Goal: Information Seeking & Learning: Check status

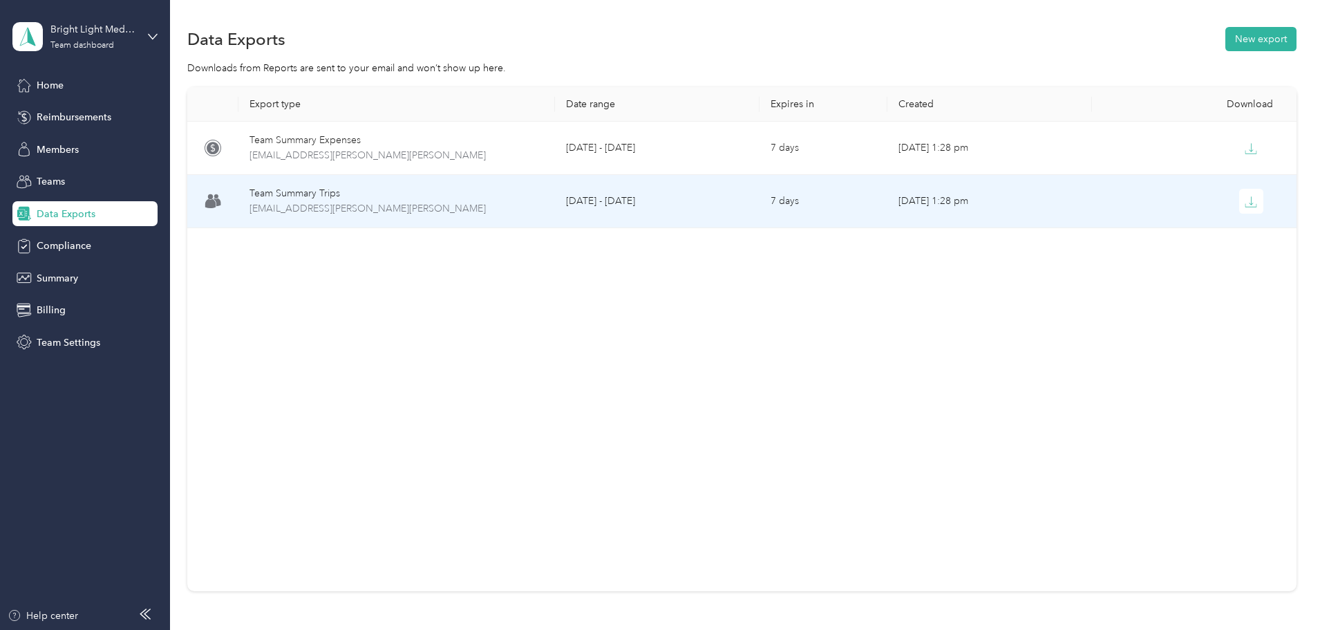
click at [410, 184] on td "Team Summary Trips [EMAIL_ADDRESS][PERSON_NAME][PERSON_NAME]" at bounding box center [396, 201] width 317 height 53
click at [399, 205] on span "[EMAIL_ADDRESS][PERSON_NAME][PERSON_NAME]" at bounding box center [397, 208] width 294 height 15
click at [402, 187] on div "Team Summary Trips" at bounding box center [397, 193] width 294 height 15
click at [915, 208] on td "[DATE] 1:28 pm" at bounding box center [990, 201] width 205 height 53
click at [1245, 207] on icon "button" at bounding box center [1251, 202] width 12 height 12
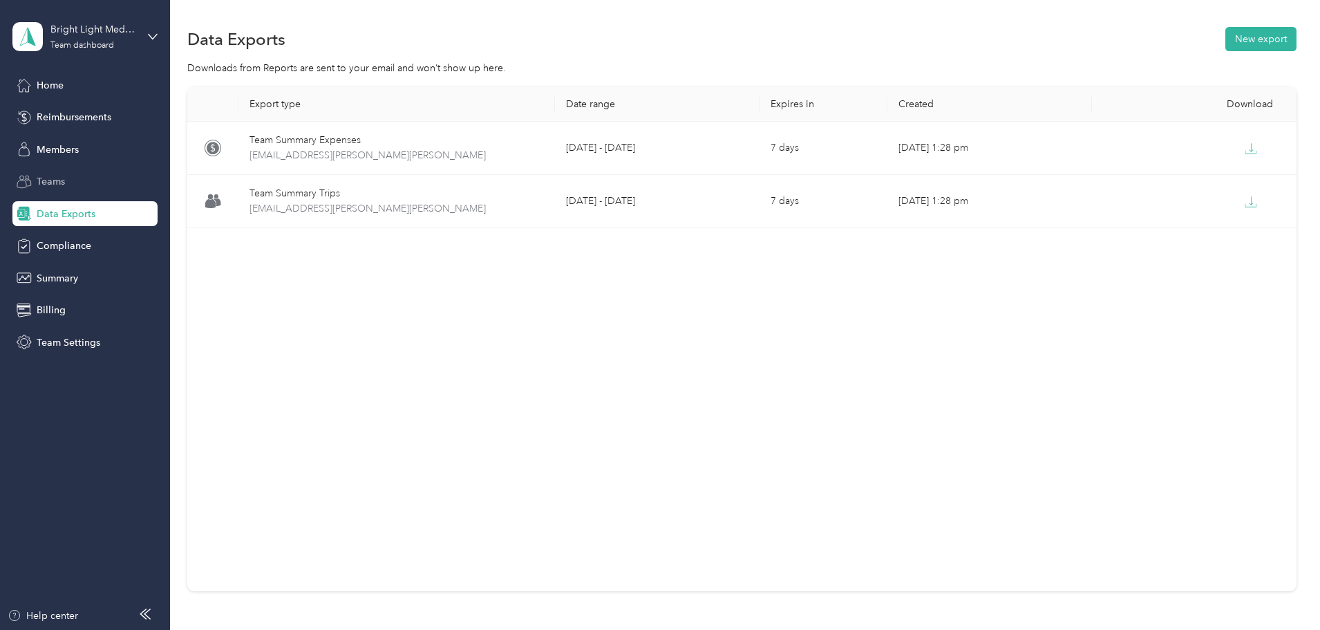
click at [47, 182] on span "Teams" at bounding box center [51, 181] width 28 height 15
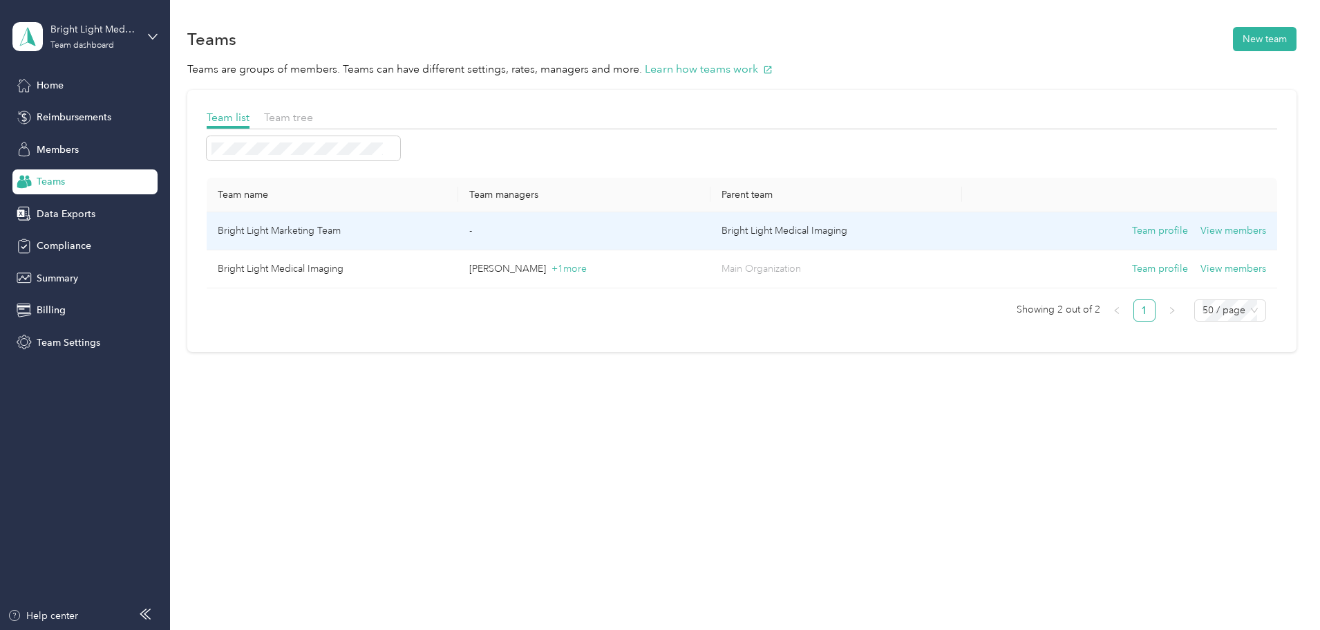
click at [973, 227] on div "Team profile View members" at bounding box center [1119, 230] width 292 height 15
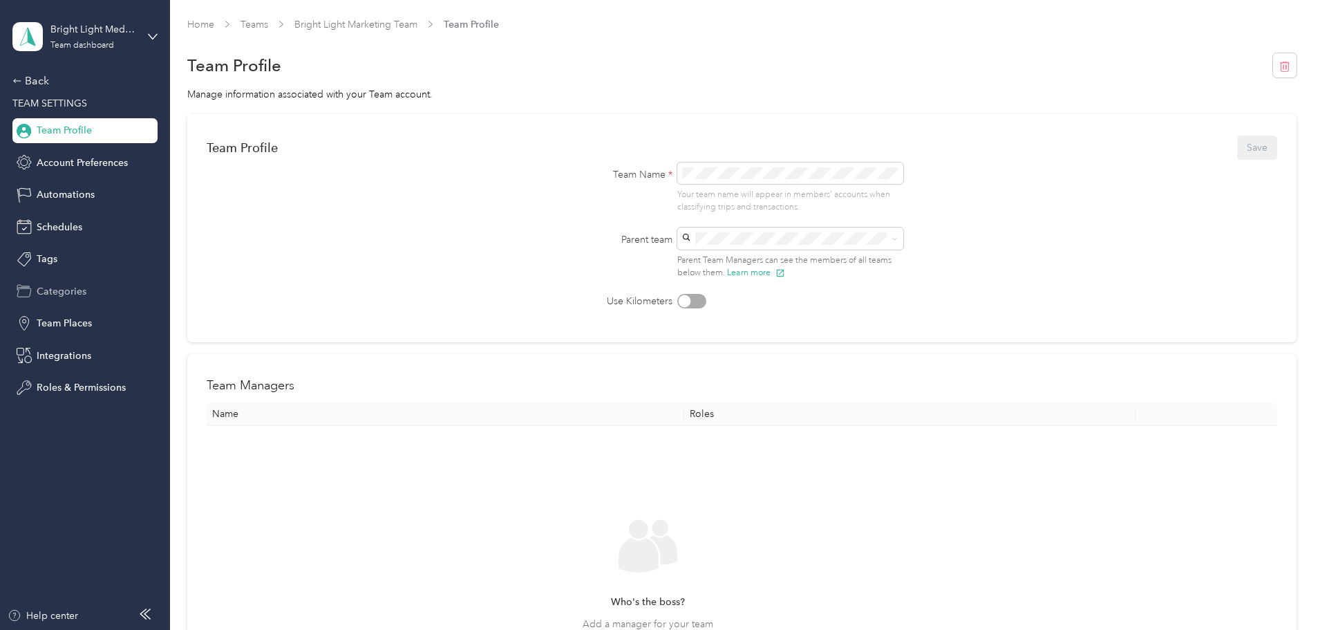
click at [61, 291] on span "Categories" at bounding box center [62, 291] width 50 height 15
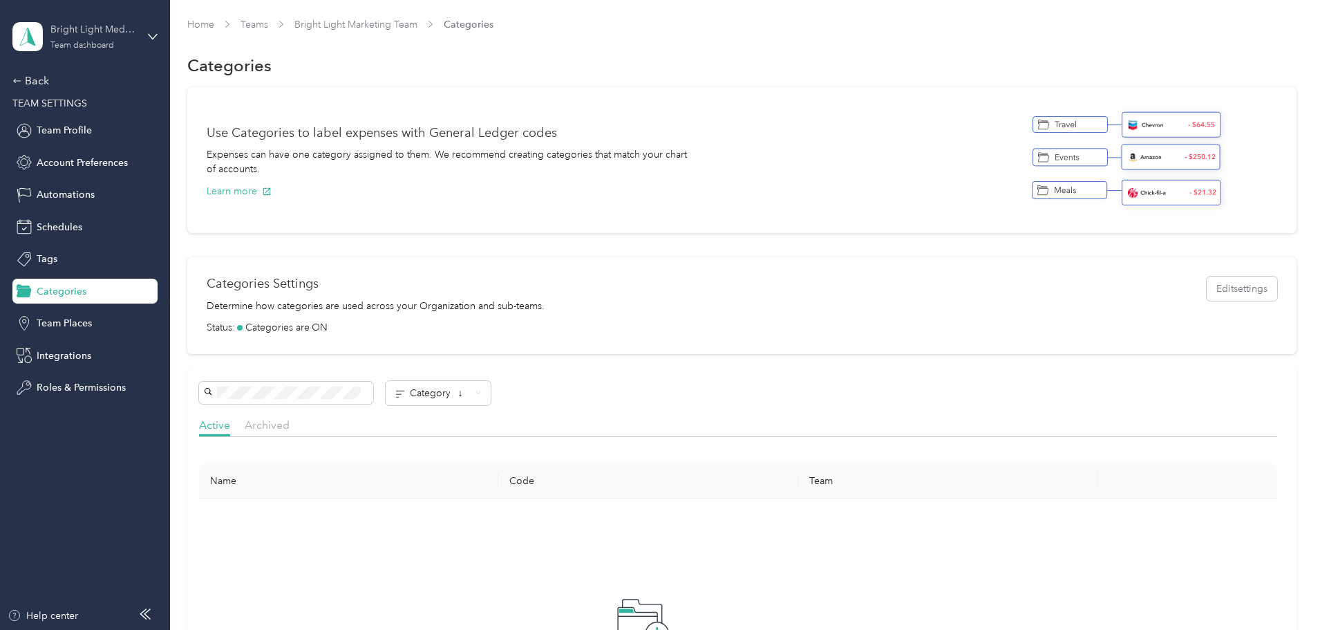
click at [68, 35] on div "Bright Light Medical Imaging" at bounding box center [93, 29] width 86 height 15
click at [62, 113] on div "Team dashboard" at bounding box center [63, 113] width 76 height 15
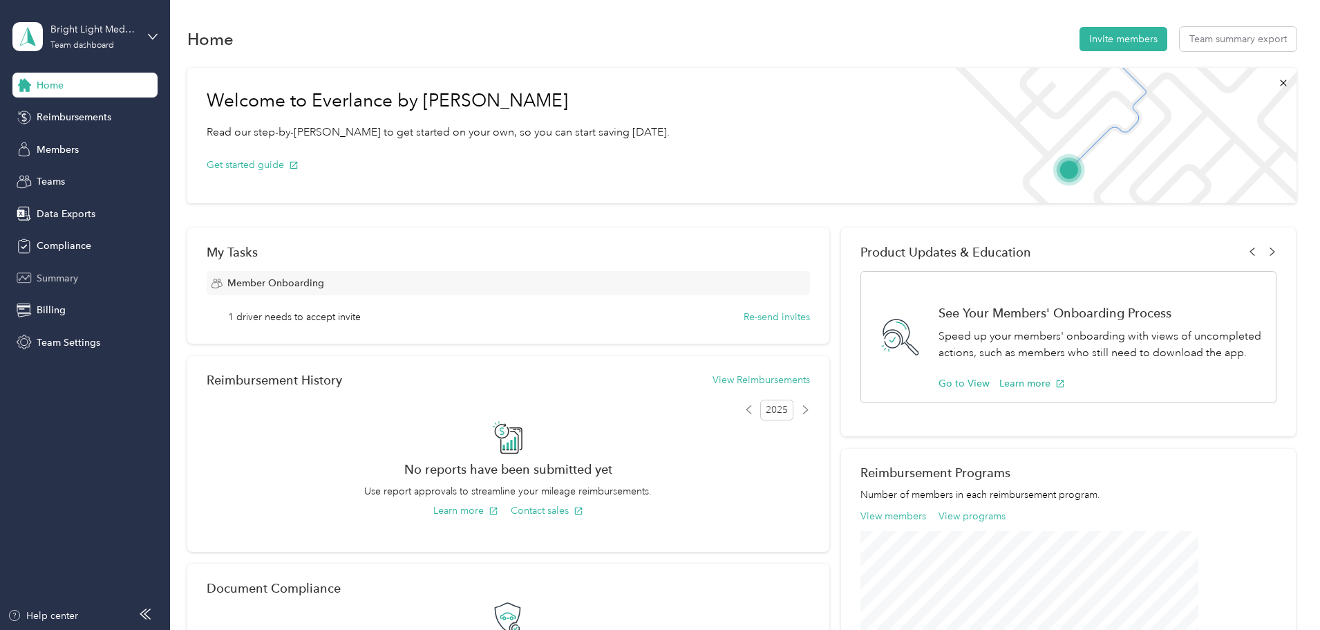
click at [46, 275] on span "Summary" at bounding box center [57, 278] width 41 height 15
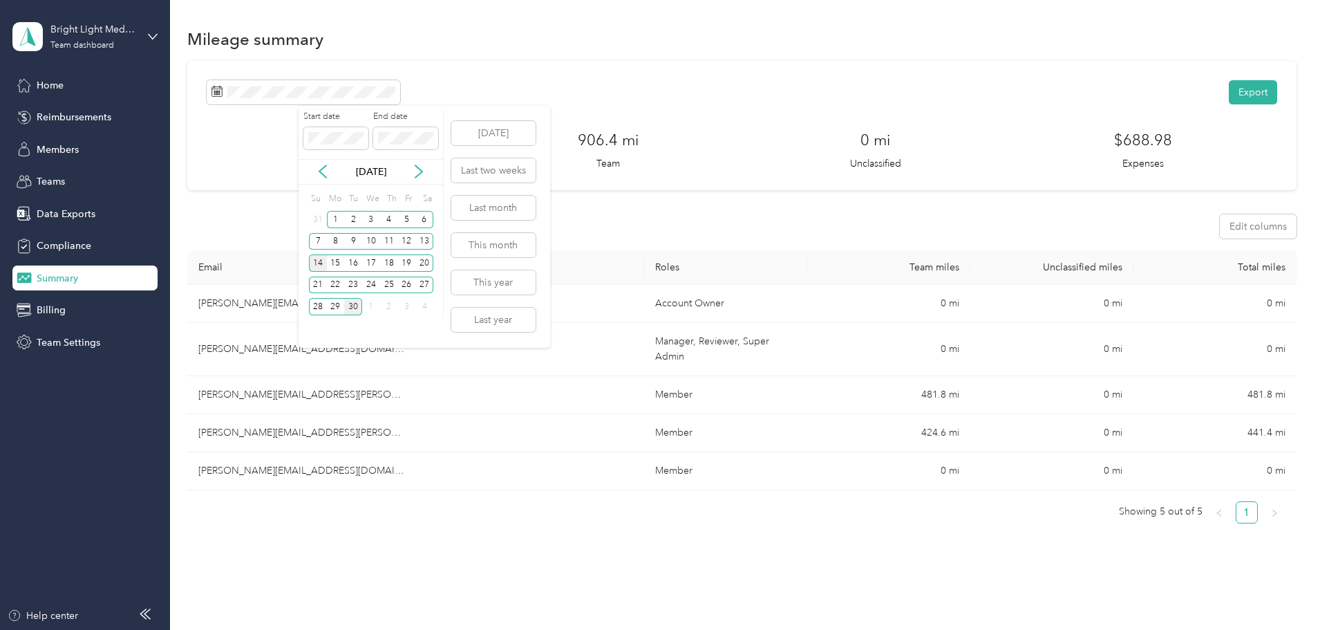
click at [315, 262] on div "14" at bounding box center [318, 262] width 18 height 17
click at [426, 288] on div "27" at bounding box center [424, 285] width 18 height 17
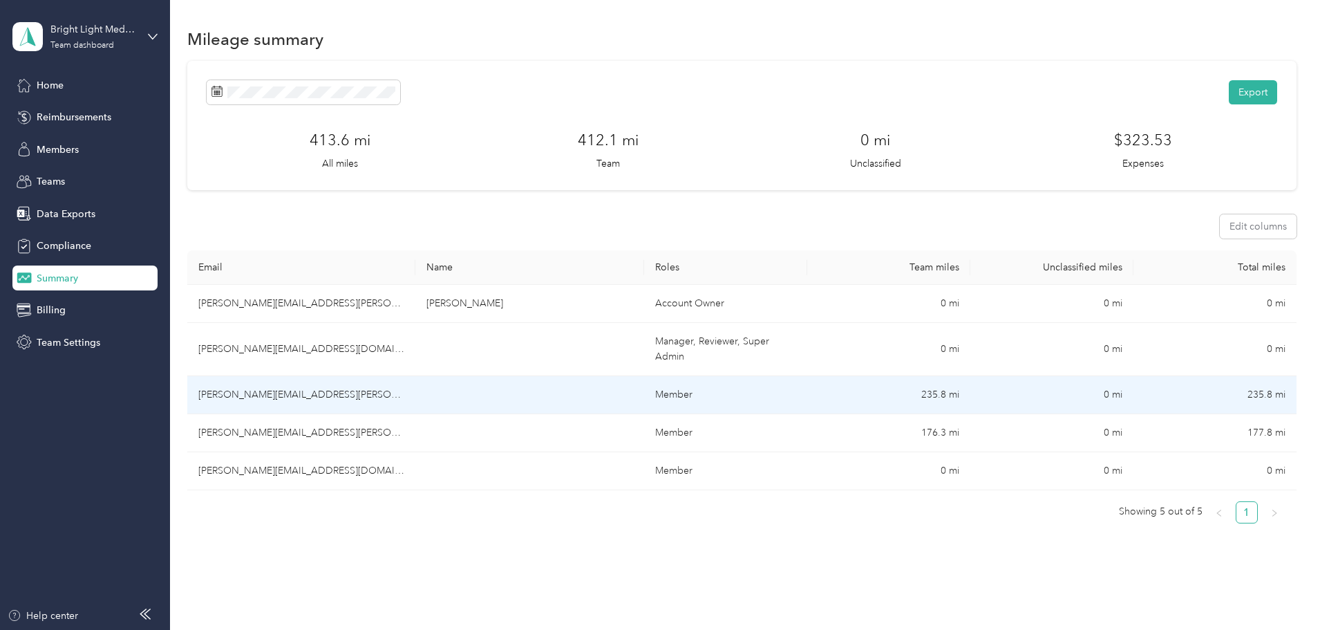
click at [415, 397] on td "[PERSON_NAME][EMAIL_ADDRESS][PERSON_NAME][DOMAIN_NAME]" at bounding box center [301, 395] width 228 height 38
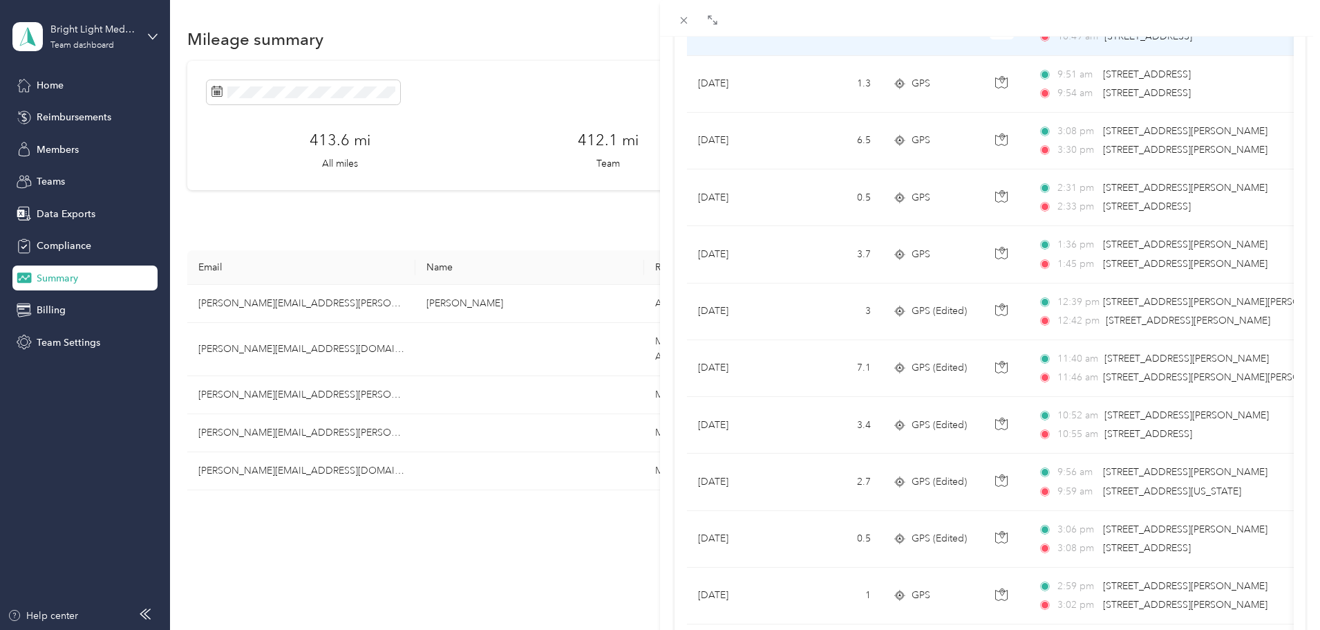
scroll to position [1136, 0]
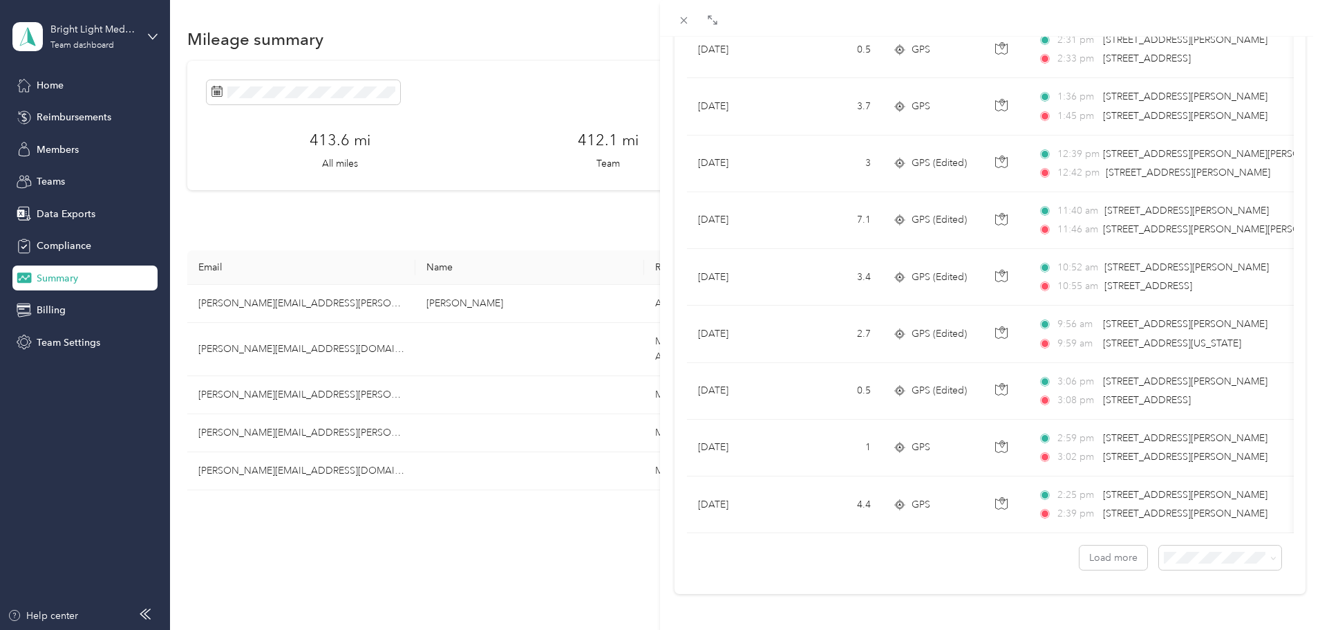
click at [434, 427] on div "[PERSON_NAME][EMAIL_ADDRESS][PERSON_NAME][DOMAIN_NAME] Archive Trips Expenses R…" at bounding box center [660, 315] width 1320 height 630
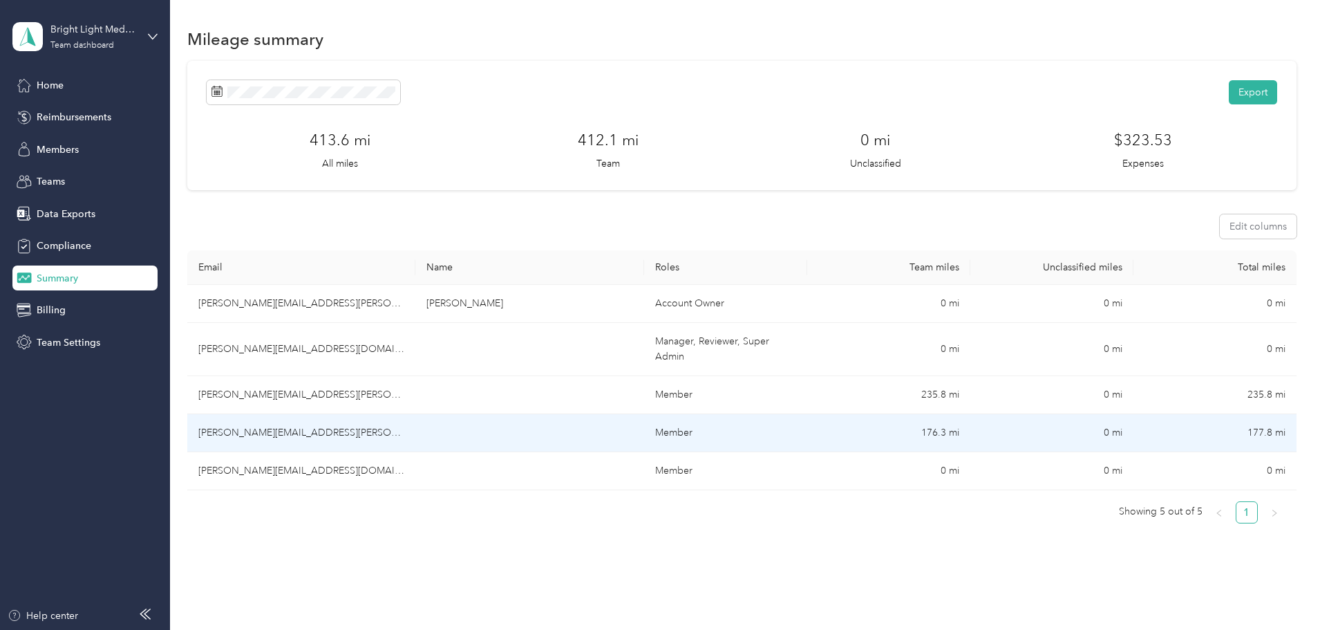
click at [415, 438] on td "[PERSON_NAME][EMAIL_ADDRESS][PERSON_NAME][DOMAIN_NAME]" at bounding box center [301, 433] width 228 height 38
